Goal: Information Seeking & Learning: Learn about a topic

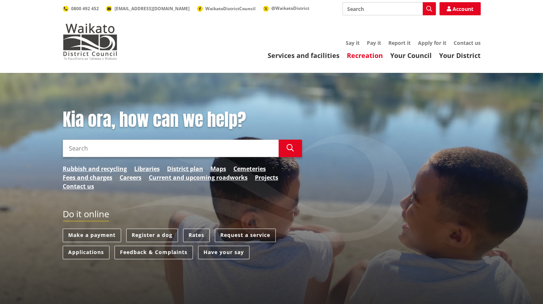
scroll to position [3, 0]
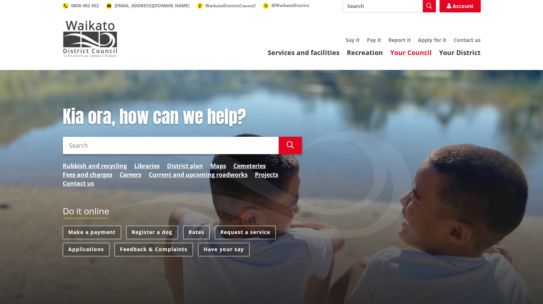
click at [408, 51] on link "Your Council" at bounding box center [411, 52] width 42 height 9
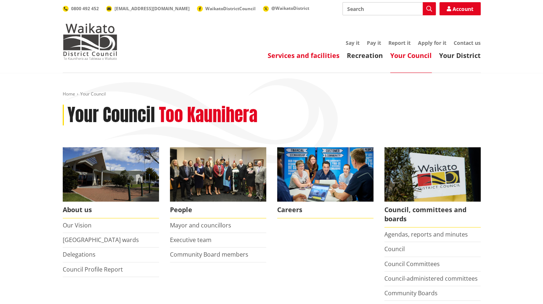
click at [286, 54] on link "Services and facilities" at bounding box center [303, 55] width 72 height 9
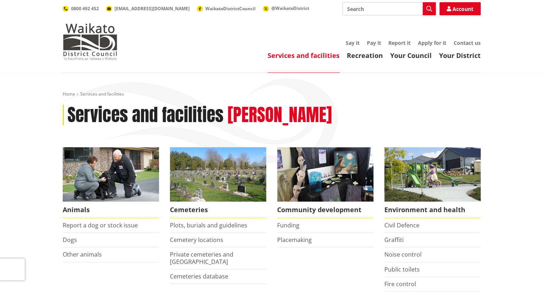
click at [363, 7] on input "Search" at bounding box center [388, 8] width 93 height 13
type input "elections"
click at [426, 10] on icon "button" at bounding box center [429, 9] width 6 height 6
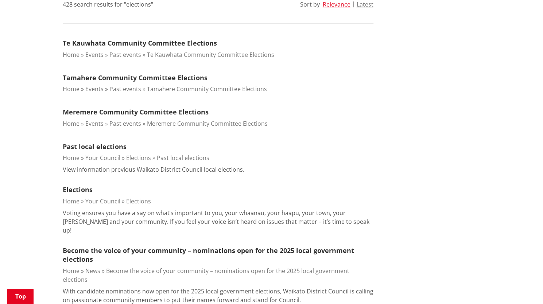
scroll to position [224, 0]
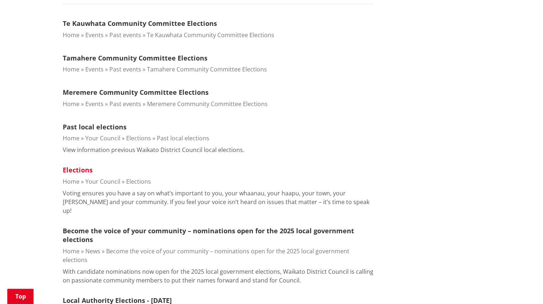
click at [83, 170] on link "Elections" at bounding box center [78, 169] width 30 height 9
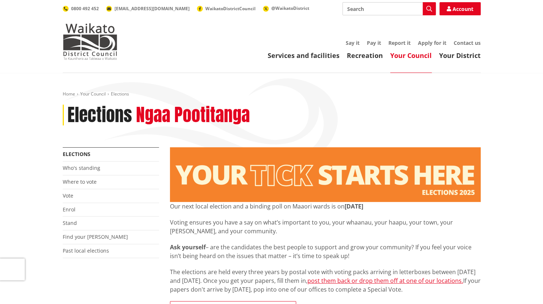
click at [73, 195] on li "Vote" at bounding box center [111, 196] width 96 height 14
click at [67, 194] on link "Vote" at bounding box center [68, 195] width 11 height 7
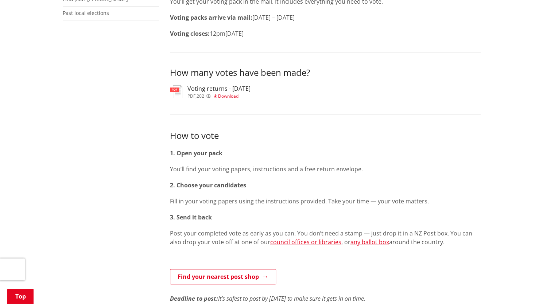
scroll to position [239, 0]
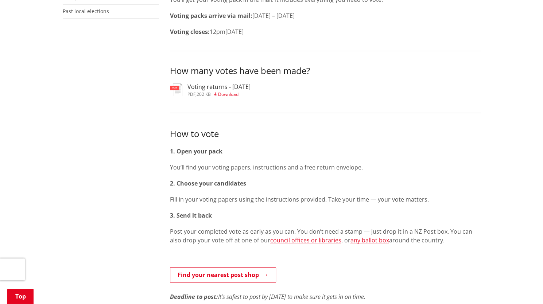
click at [195, 87] on h3 "Voting returns - [DATE]" at bounding box center [218, 86] width 63 height 7
